Goal: Communication & Community: Answer question/provide support

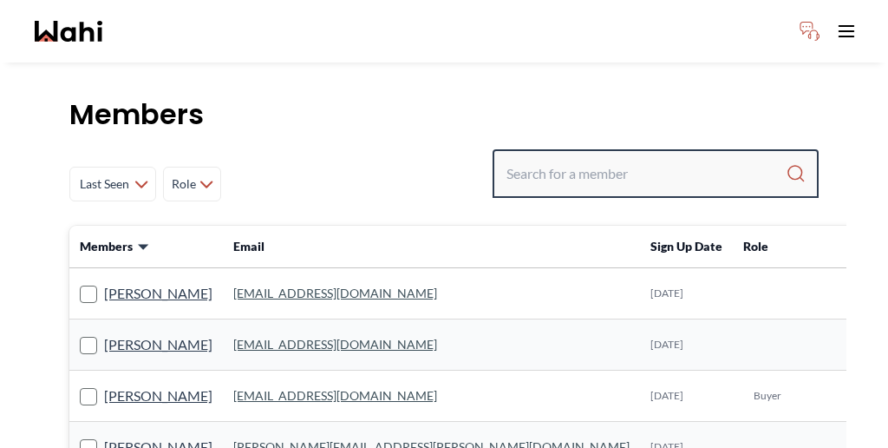
click at [640, 158] on input "Search input" at bounding box center [646, 173] width 279 height 31
type input "puja"
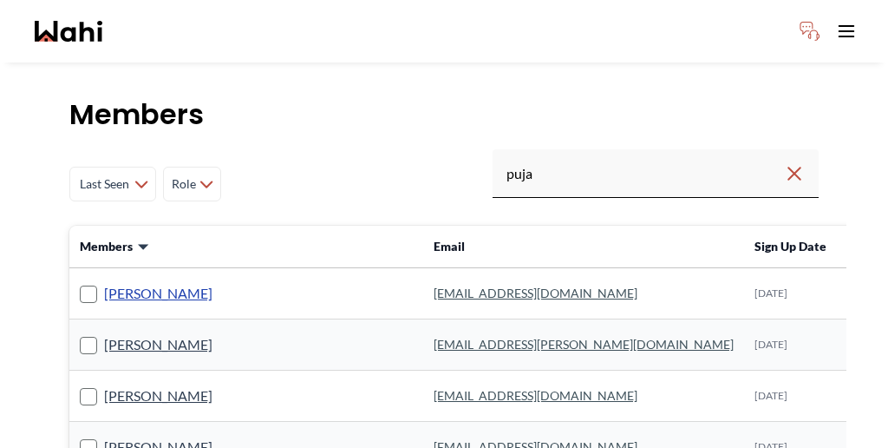
click at [108, 282] on link "[PERSON_NAME]" at bounding box center [158, 293] width 108 height 23
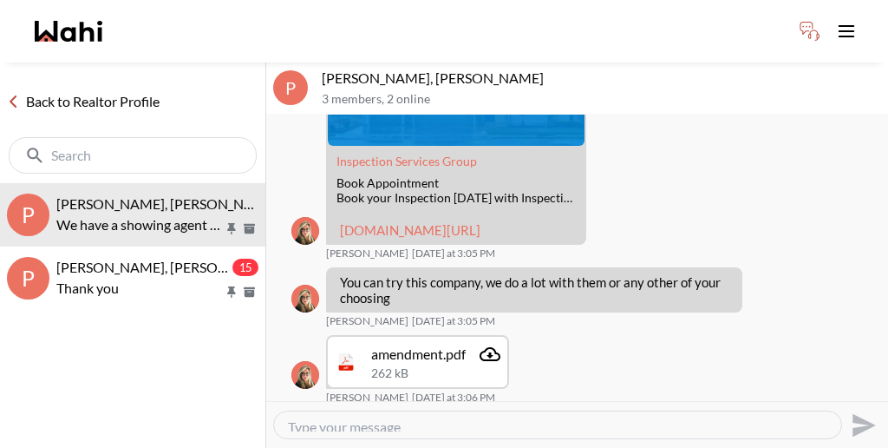
scroll to position [1019, 0]
